Goal: Navigation & Orientation: Find specific page/section

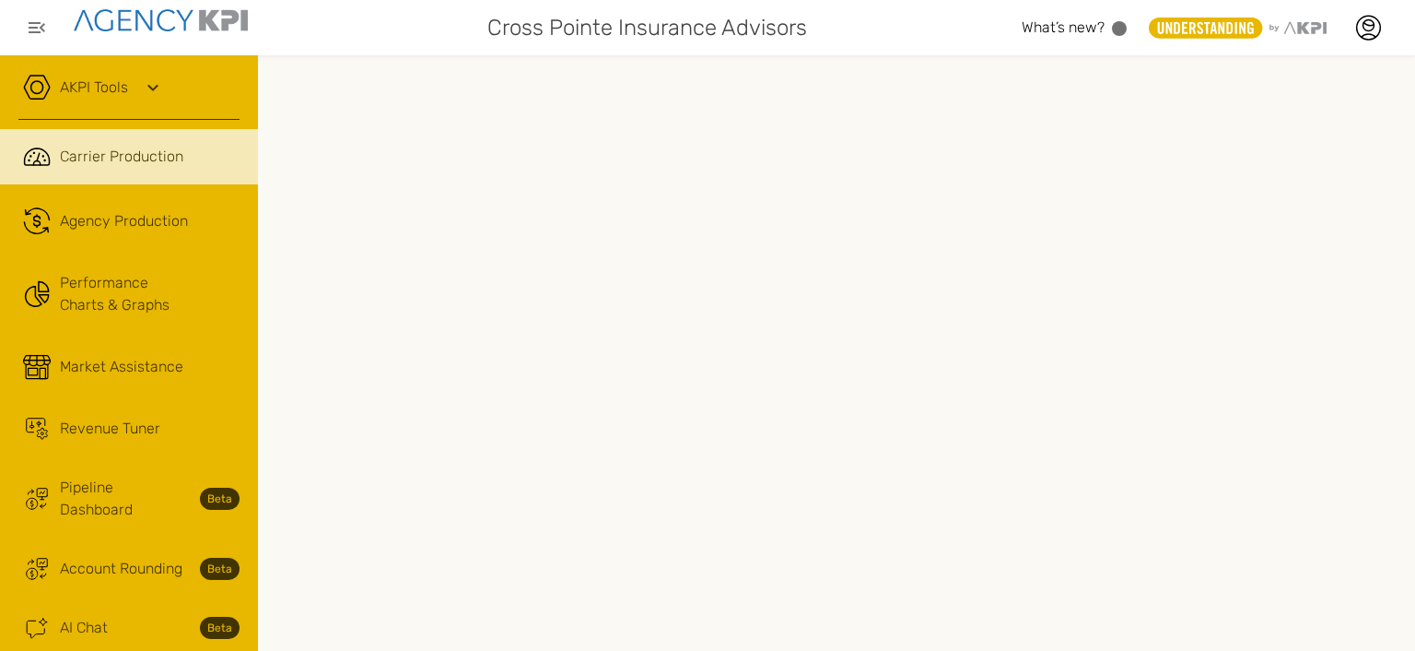
click at [81, 377] on span "Market Assistance" at bounding box center [121, 367] width 123 height 22
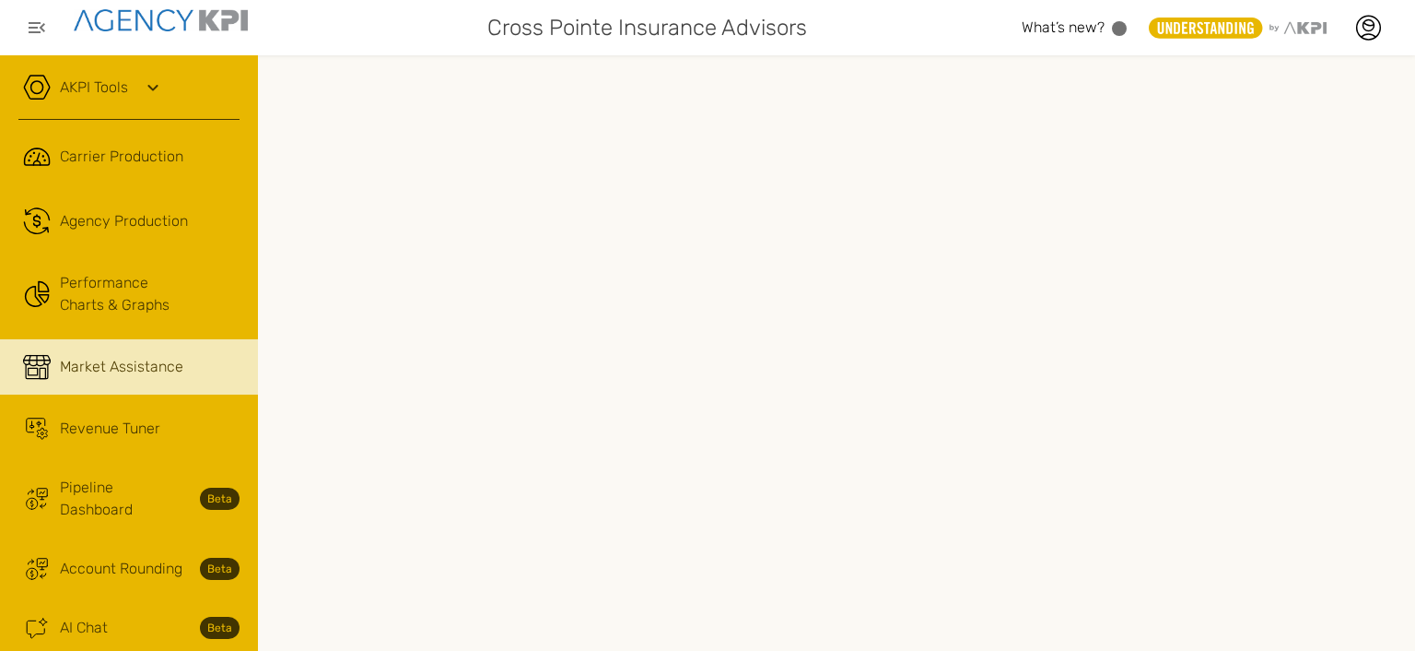
click at [154, 156] on span "Carrier Production" at bounding box center [121, 157] width 123 height 22
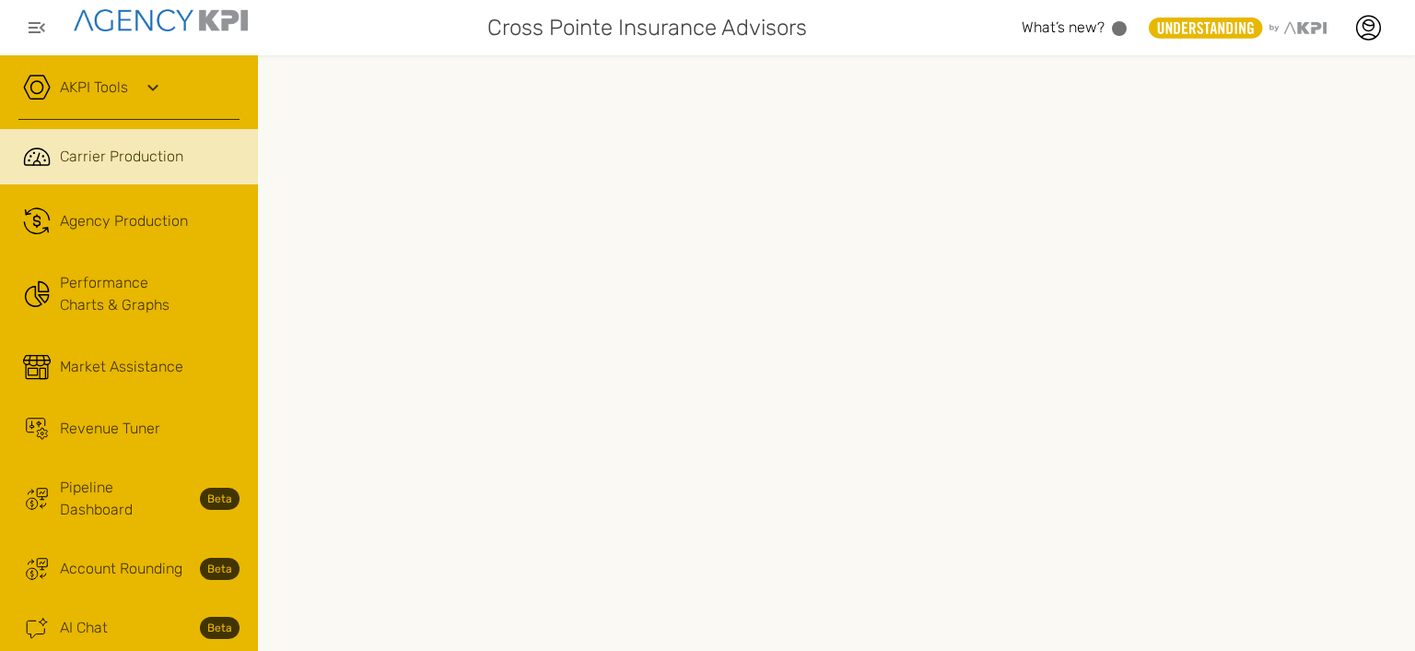
click at [152, 91] on icon at bounding box center [153, 87] width 22 height 22
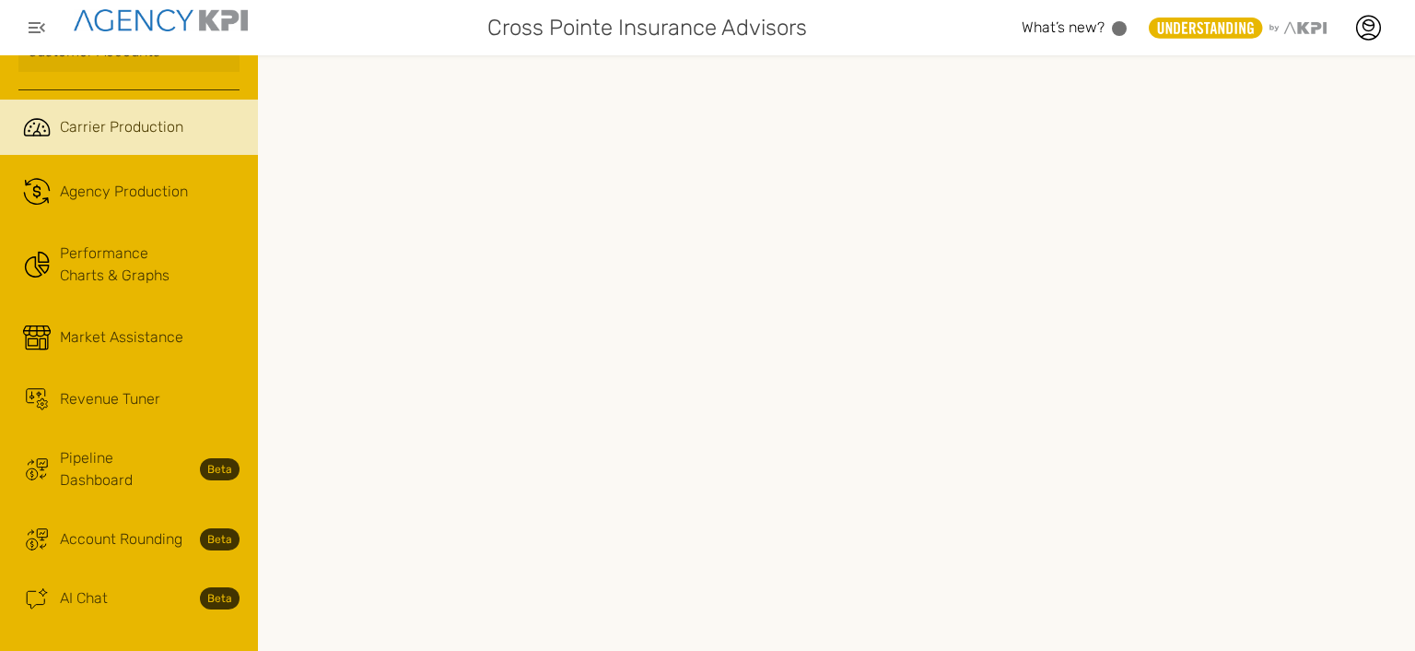
scroll to position [254, 0]
click at [159, 326] on span "Market Assistance" at bounding box center [121, 337] width 123 height 22
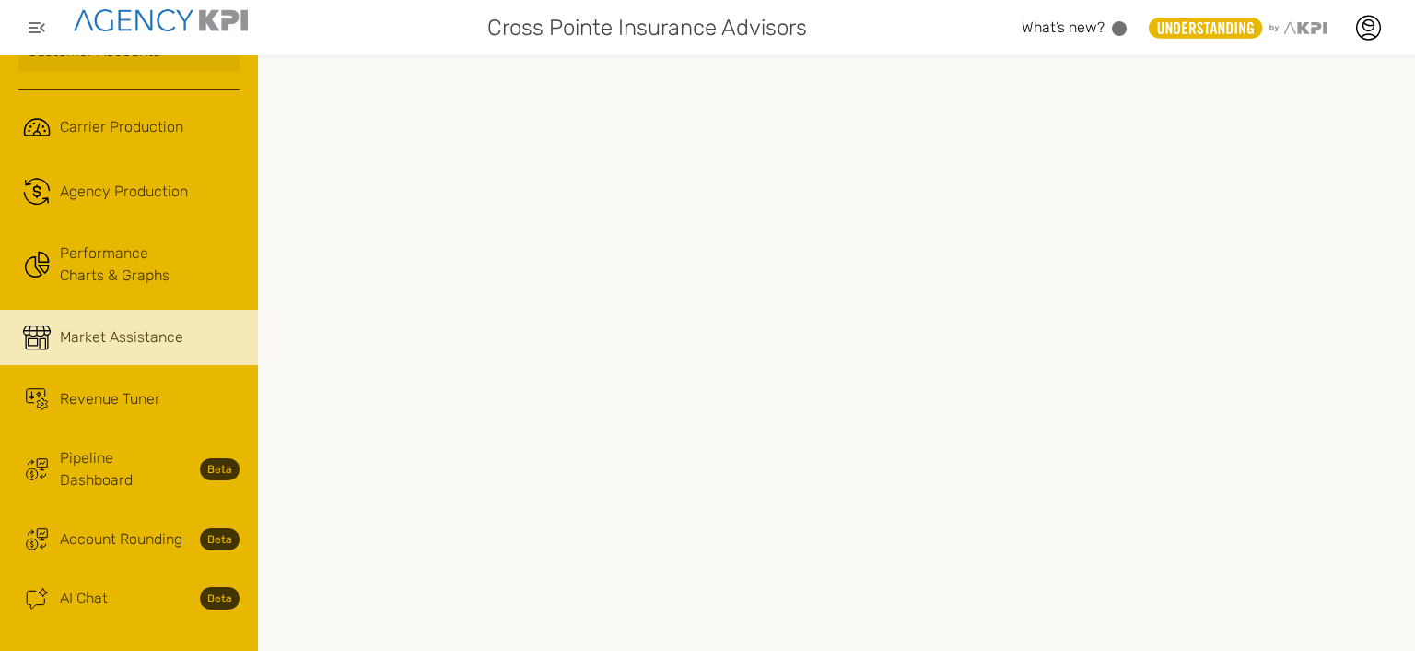
click at [67, 116] on span "Carrier Production" at bounding box center [121, 127] width 123 height 22
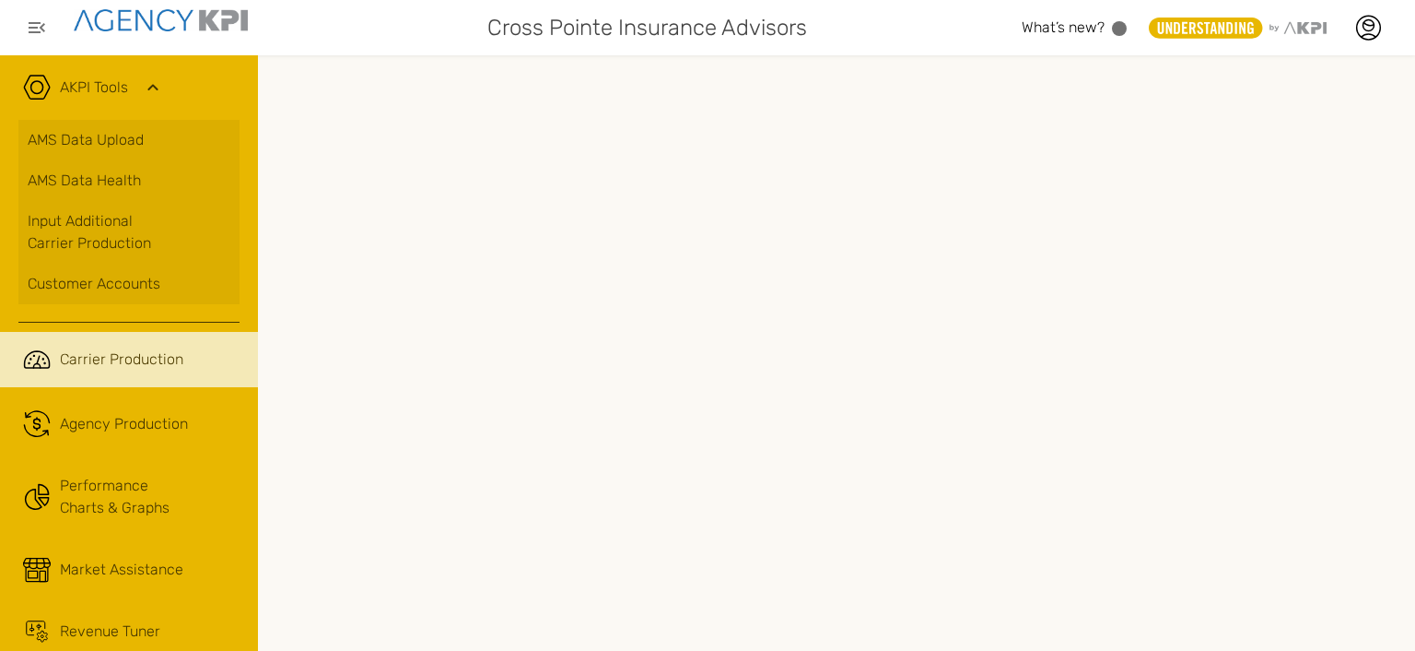
click at [133, 430] on span "Agency Production" at bounding box center [124, 424] width 128 height 22
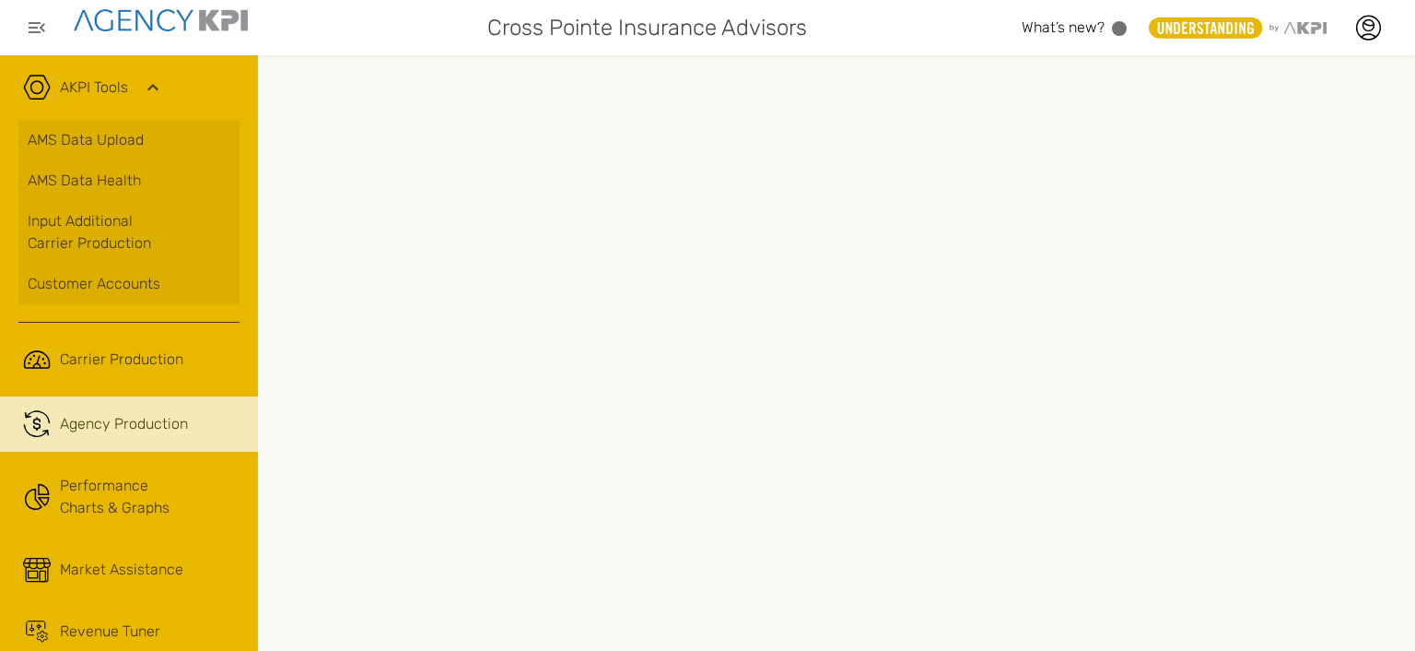
click at [142, 498] on link "Performance Charts & Graphs" at bounding box center [129, 497] width 258 height 72
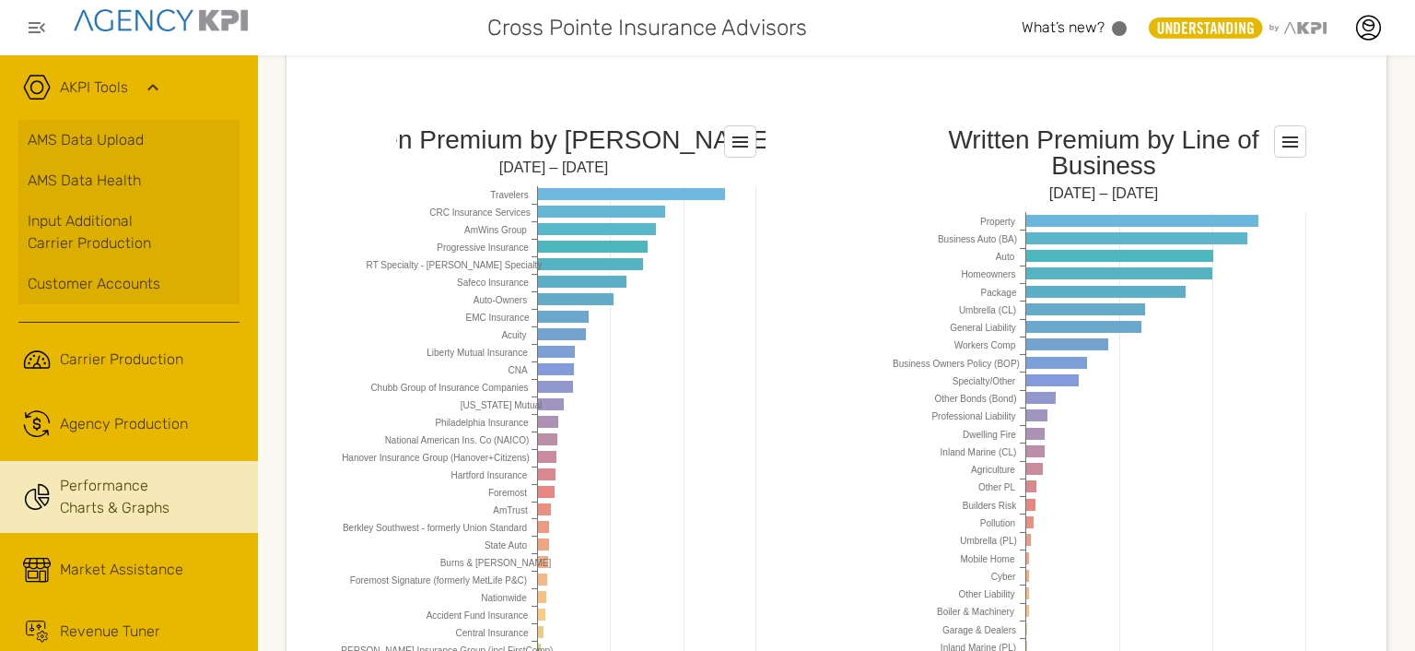
scroll to position [1684, 0]
